Goal: Find specific page/section: Find specific page/section

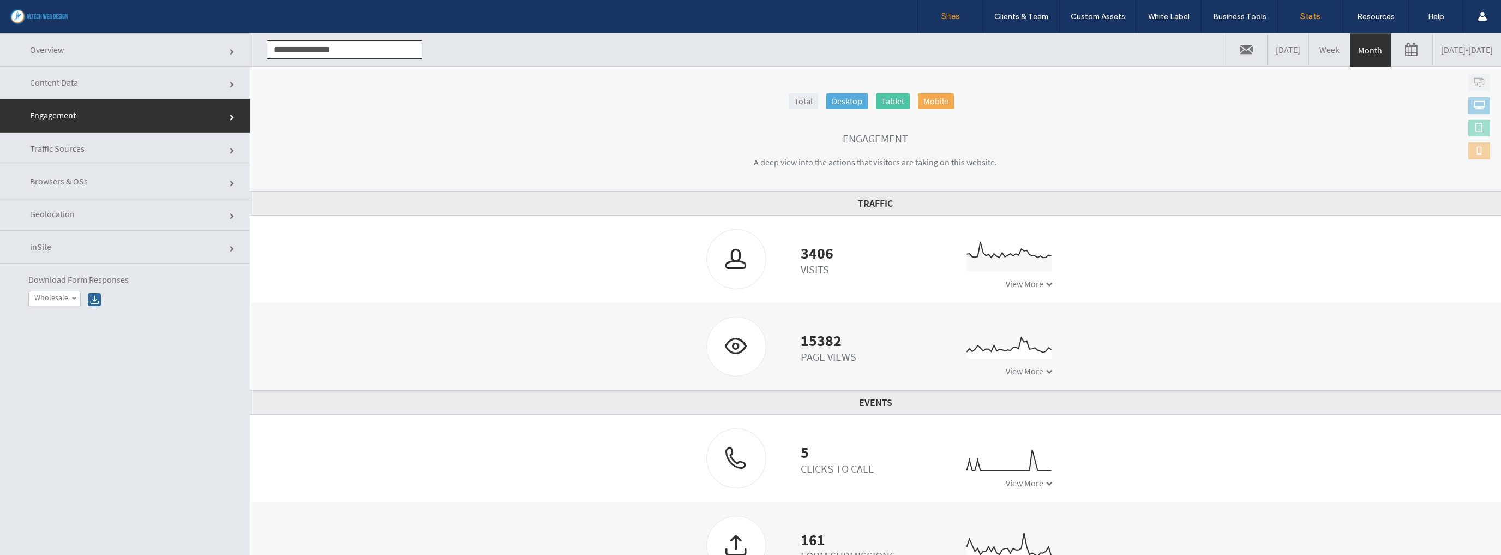
click at [949, 13] on label "Sites" at bounding box center [950, 16] width 19 height 10
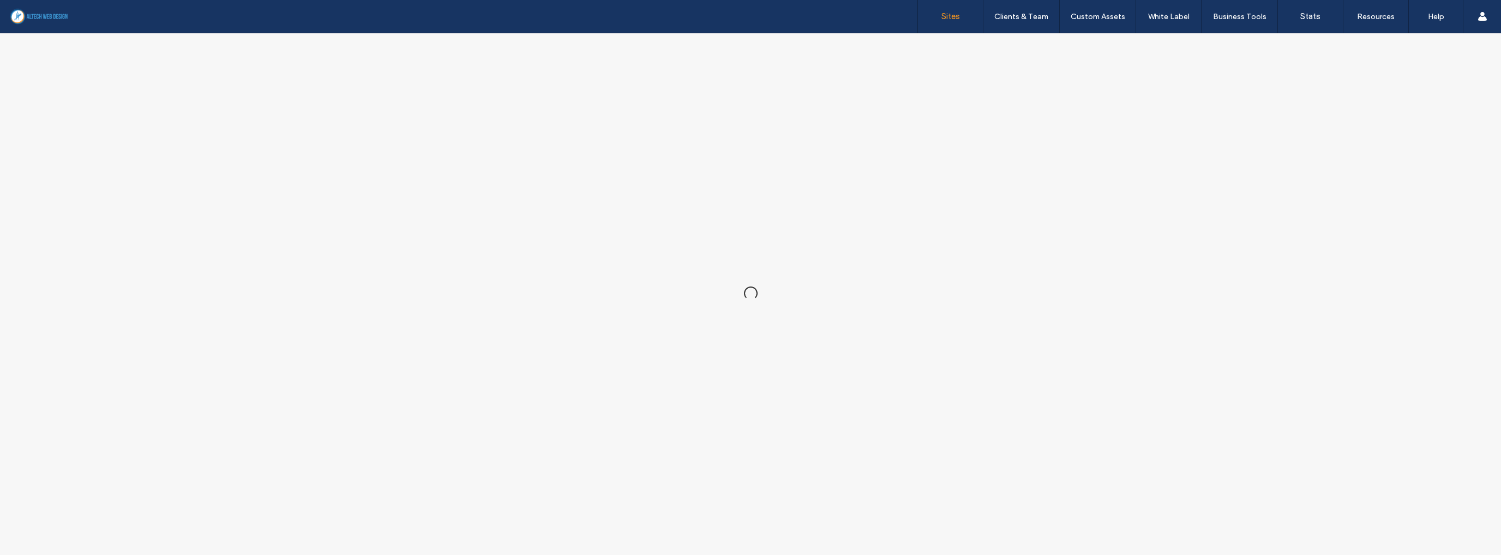
click at [947, 17] on label "Sites" at bounding box center [950, 16] width 19 height 10
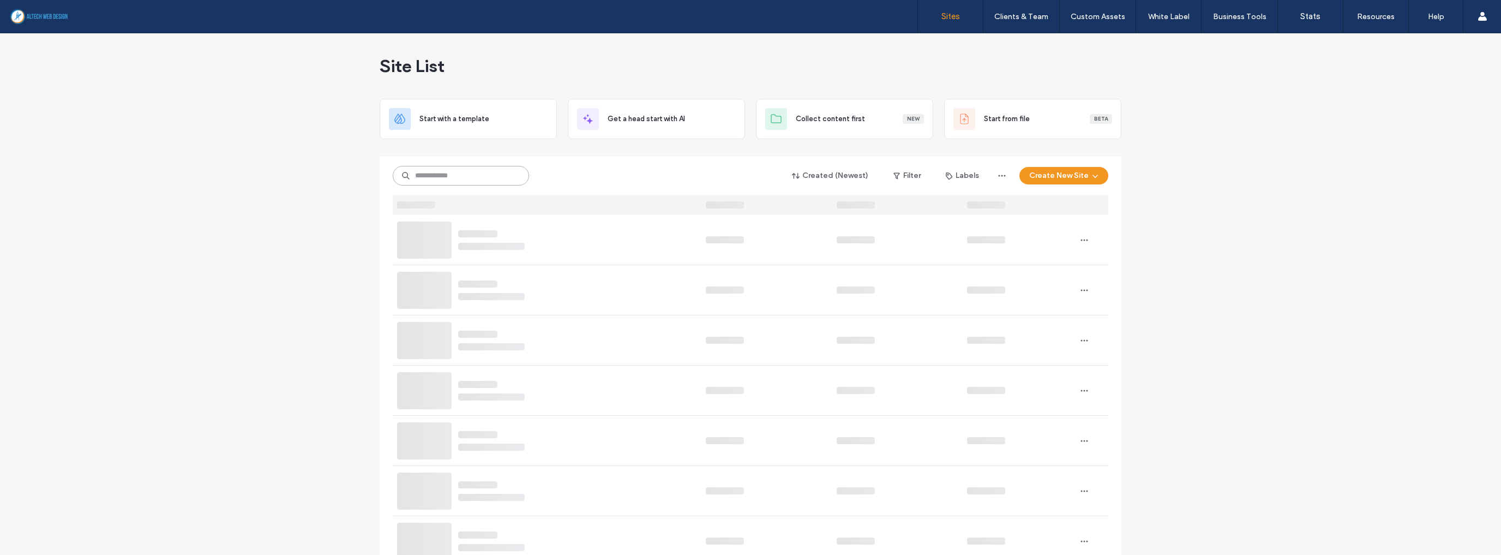
click at [460, 178] on input at bounding box center [461, 176] width 136 height 20
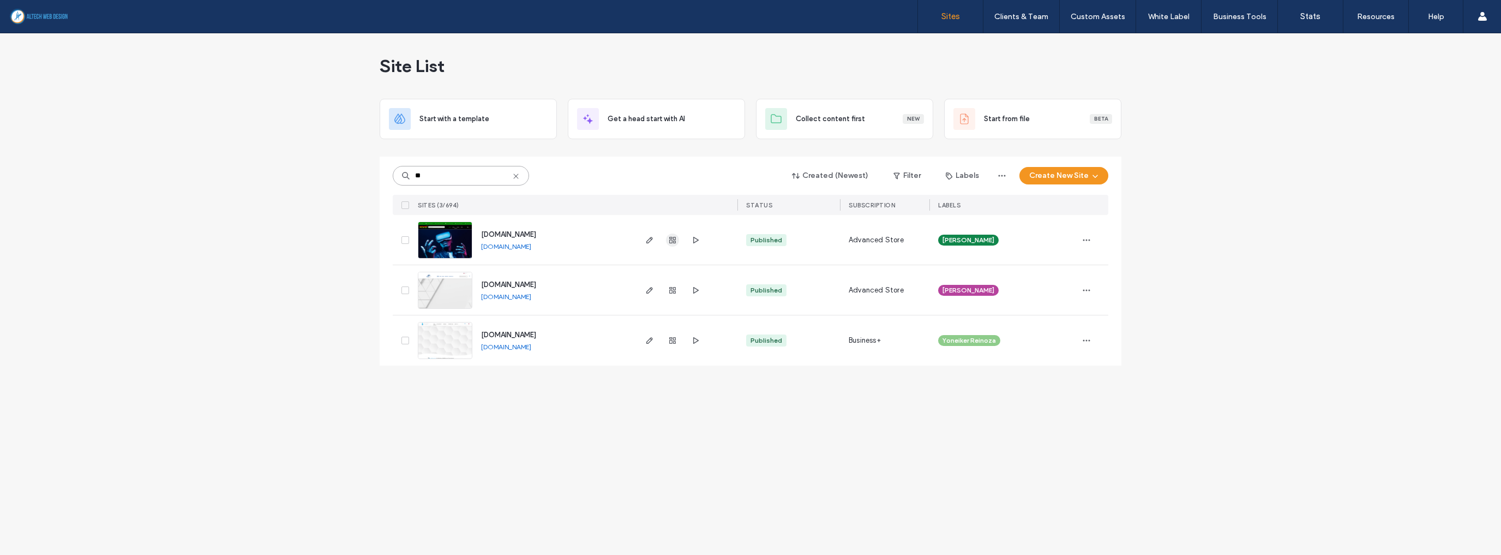
type input "**"
click at [670, 234] on span "button" at bounding box center [672, 239] width 13 height 13
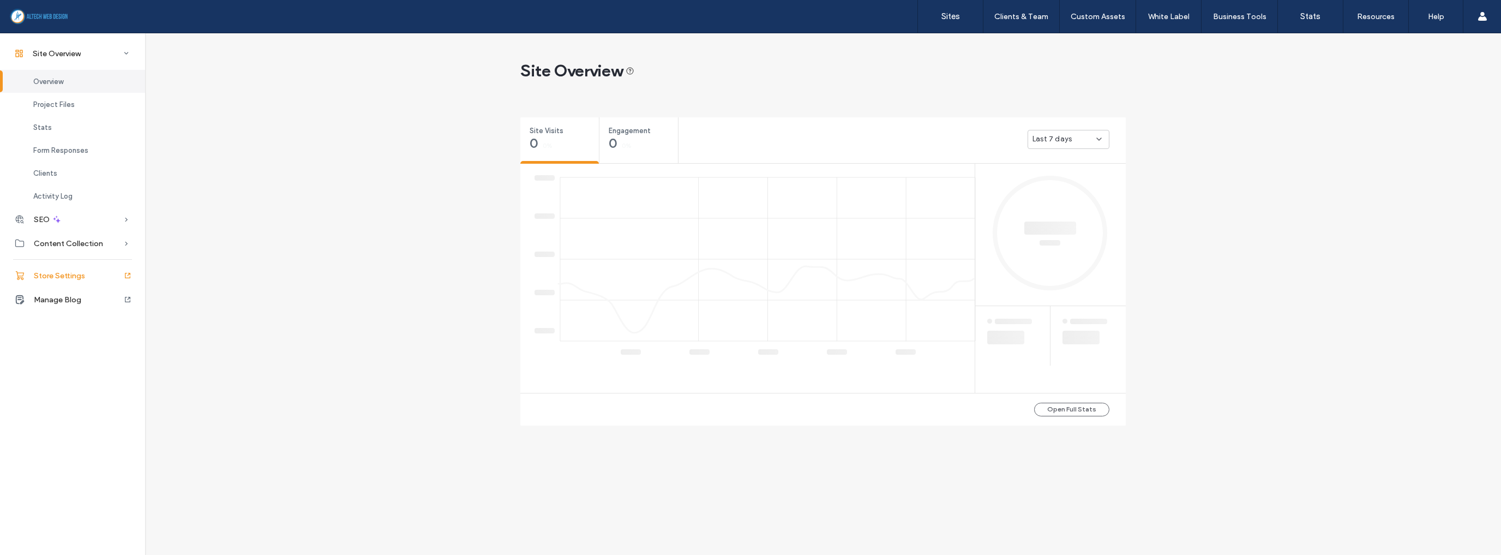
click at [36, 277] on span "Store Settings" at bounding box center [59, 275] width 51 height 9
